Goal: Ask a question

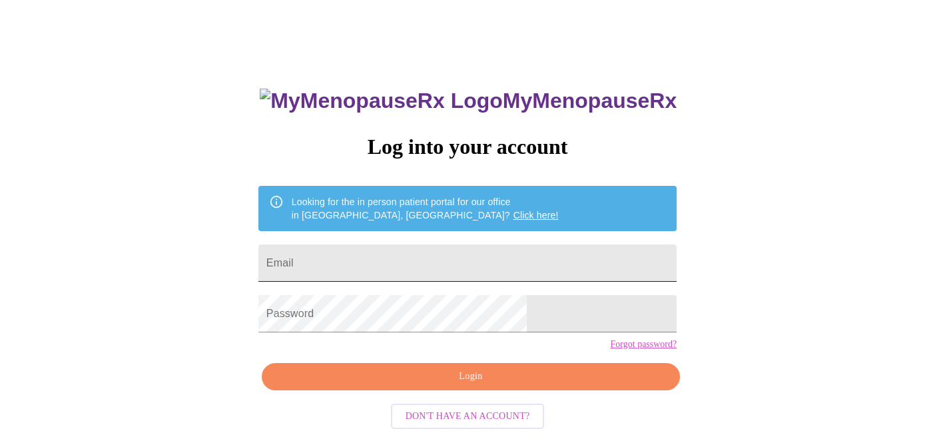
scroll to position [41, 0]
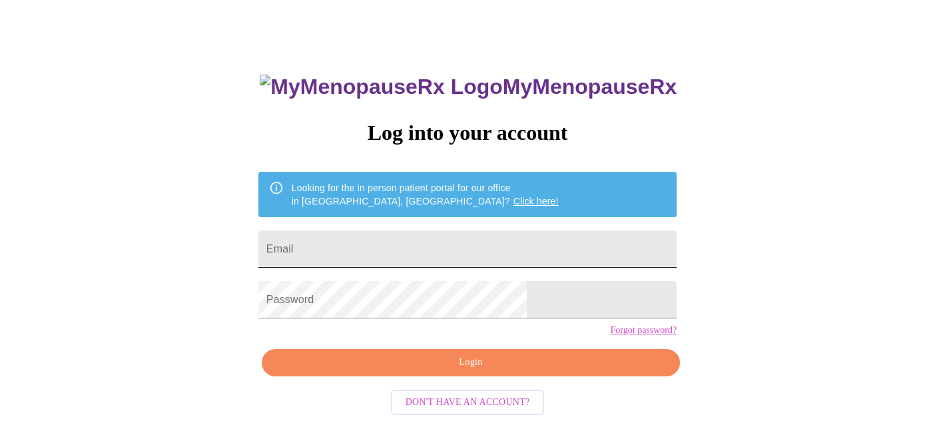
click at [382, 240] on input "Email" at bounding box center [467, 248] width 418 height 37
type input "[EMAIL_ADDRESS][DOMAIN_NAME]"
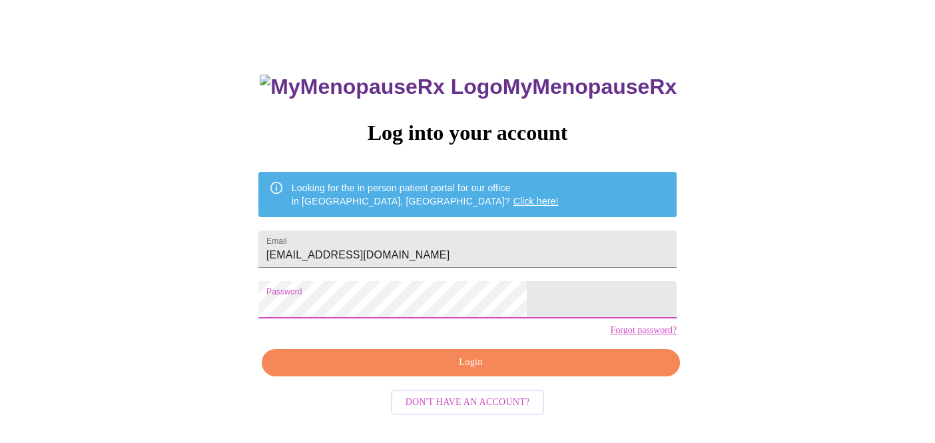
click at [439, 375] on button "Login" at bounding box center [471, 362] width 418 height 27
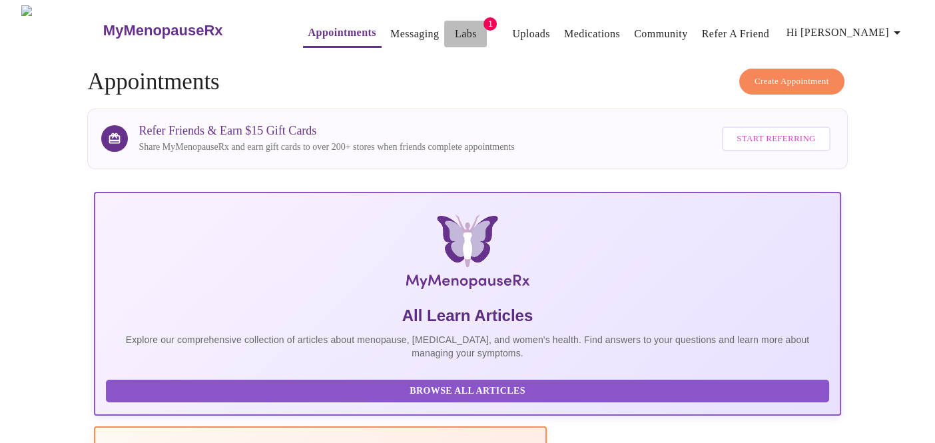
click at [455, 33] on link "Labs" at bounding box center [466, 34] width 22 height 19
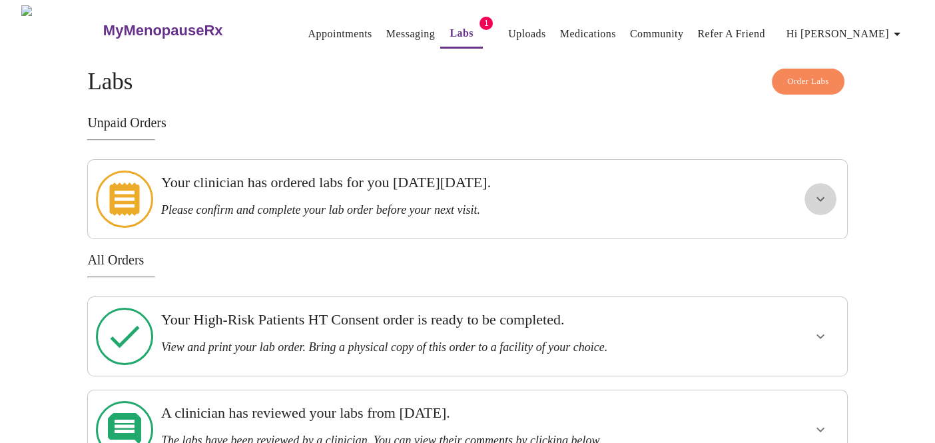
click at [828, 189] on button "show more" at bounding box center [820, 199] width 32 height 32
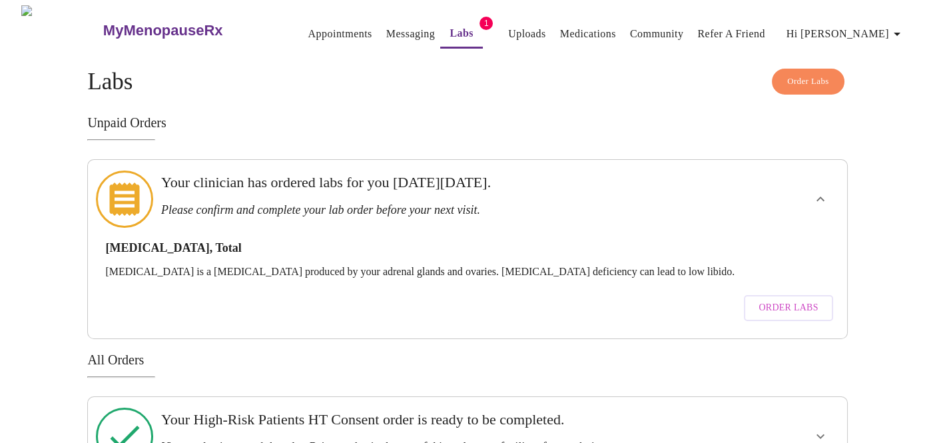
click at [822, 191] on icon "show more" at bounding box center [820, 199] width 16 height 16
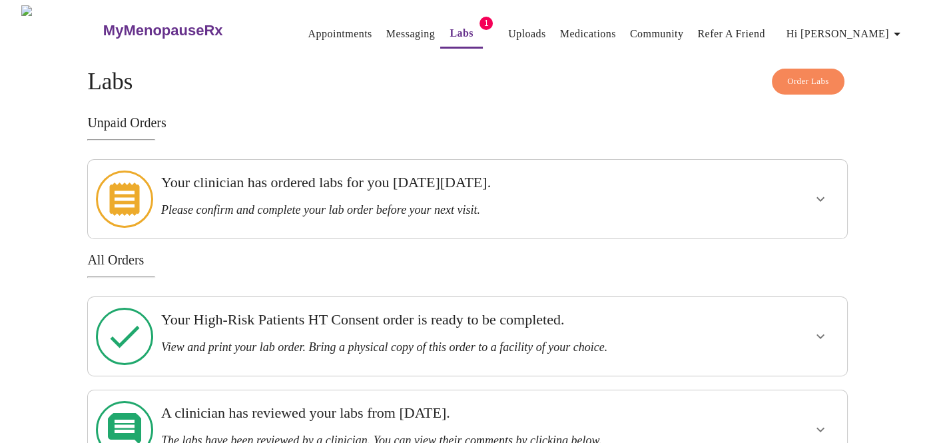
click at [398, 31] on link "Messaging" at bounding box center [410, 34] width 49 height 19
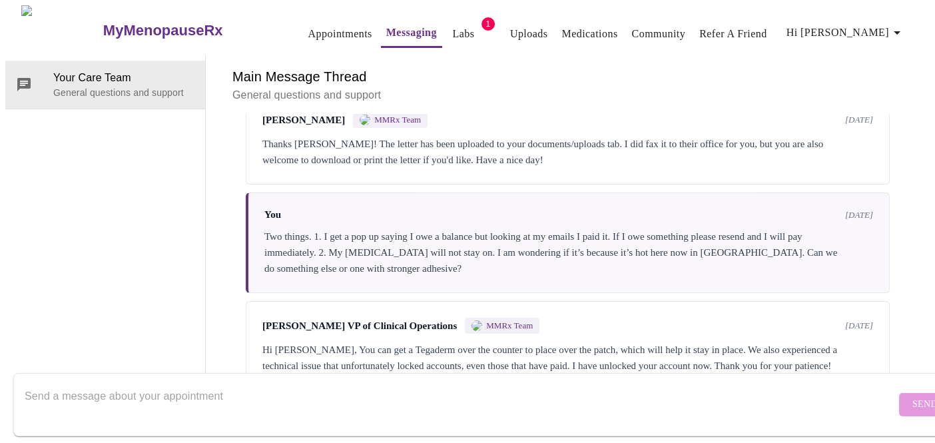
scroll to position [295, 0]
click at [290, 383] on textarea "Send a message about your appointment" at bounding box center [460, 404] width 871 height 43
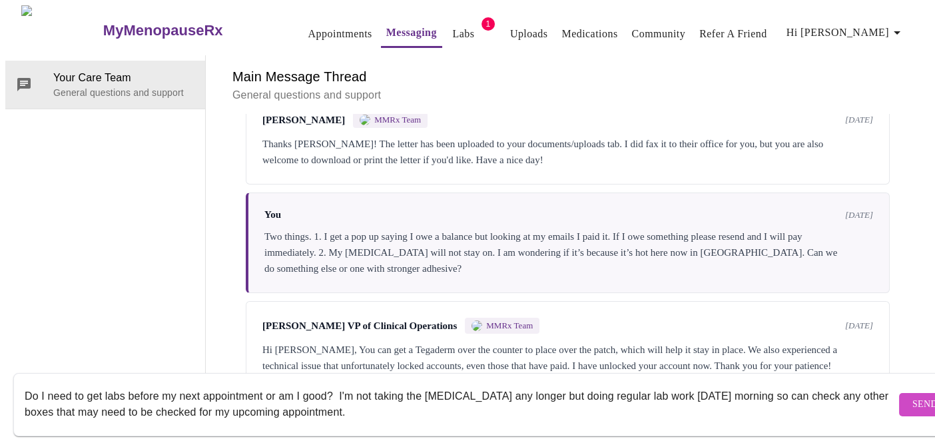
type textarea "Do I need to get labs before my next appointment or am I good? I'm not taking t…"
click at [912, 396] on span "Send" at bounding box center [924, 404] width 25 height 17
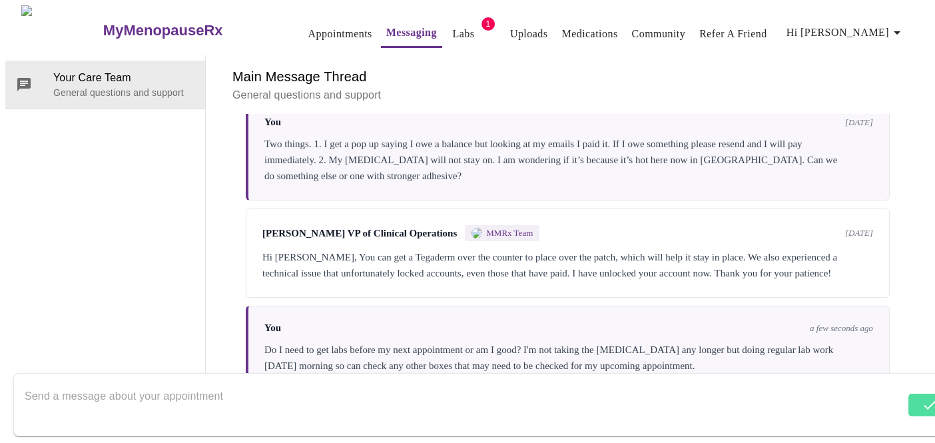
scroll to position [391, 0]
